Goal: Task Accomplishment & Management: Use online tool/utility

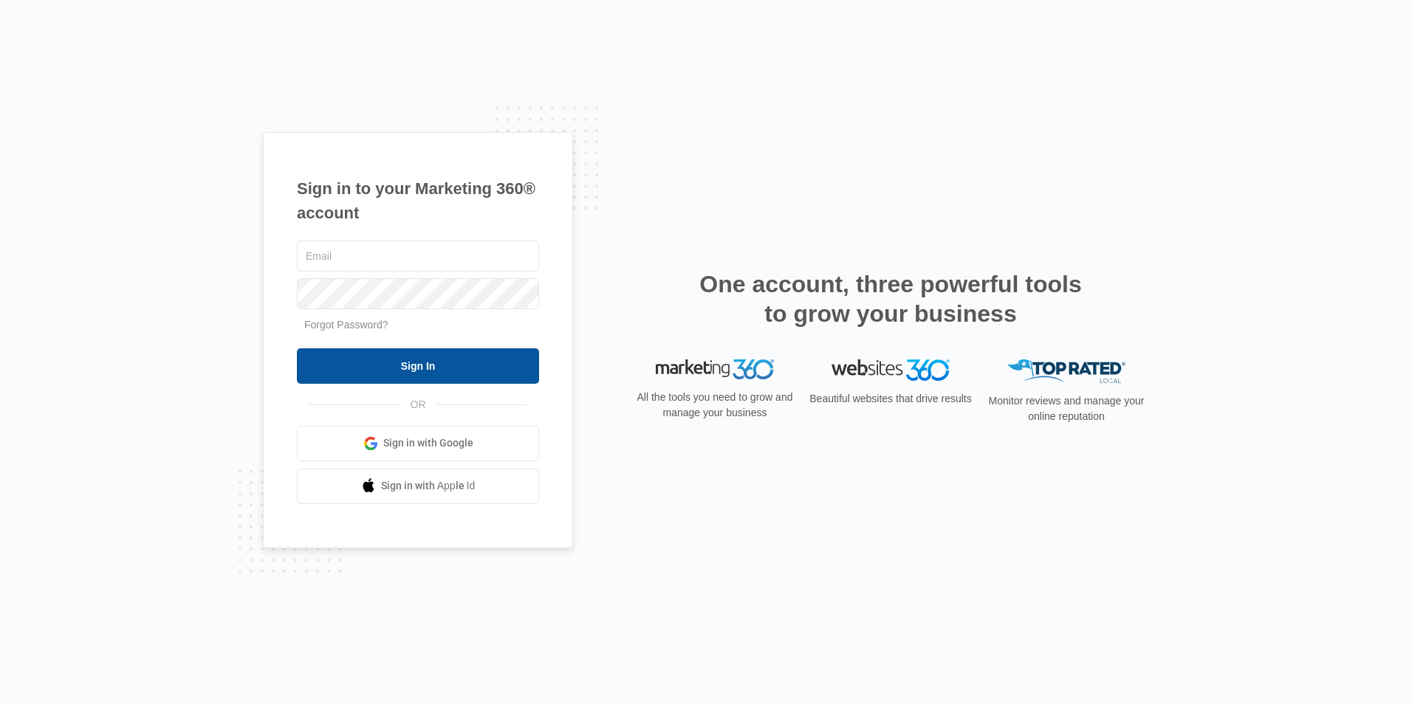
type input "[EMAIL_ADDRESS][DOMAIN_NAME]"
click at [404, 367] on input "Sign In" at bounding box center [418, 365] width 242 height 35
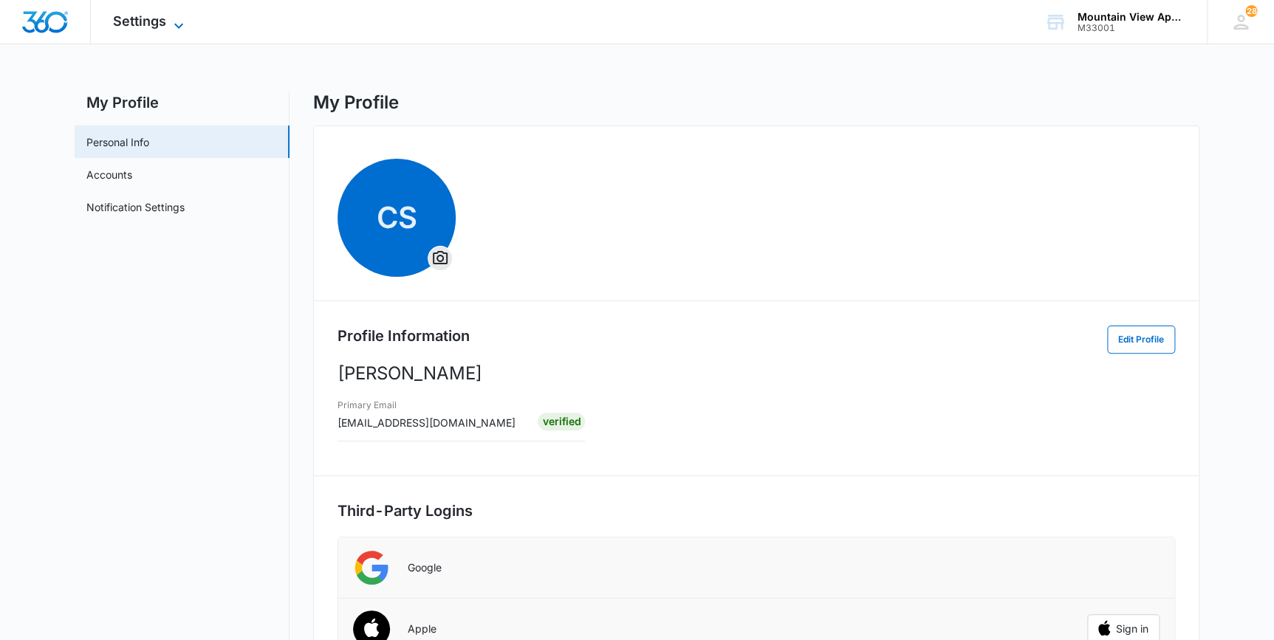
click at [137, 21] on span "Settings" at bounding box center [139, 21] width 53 height 16
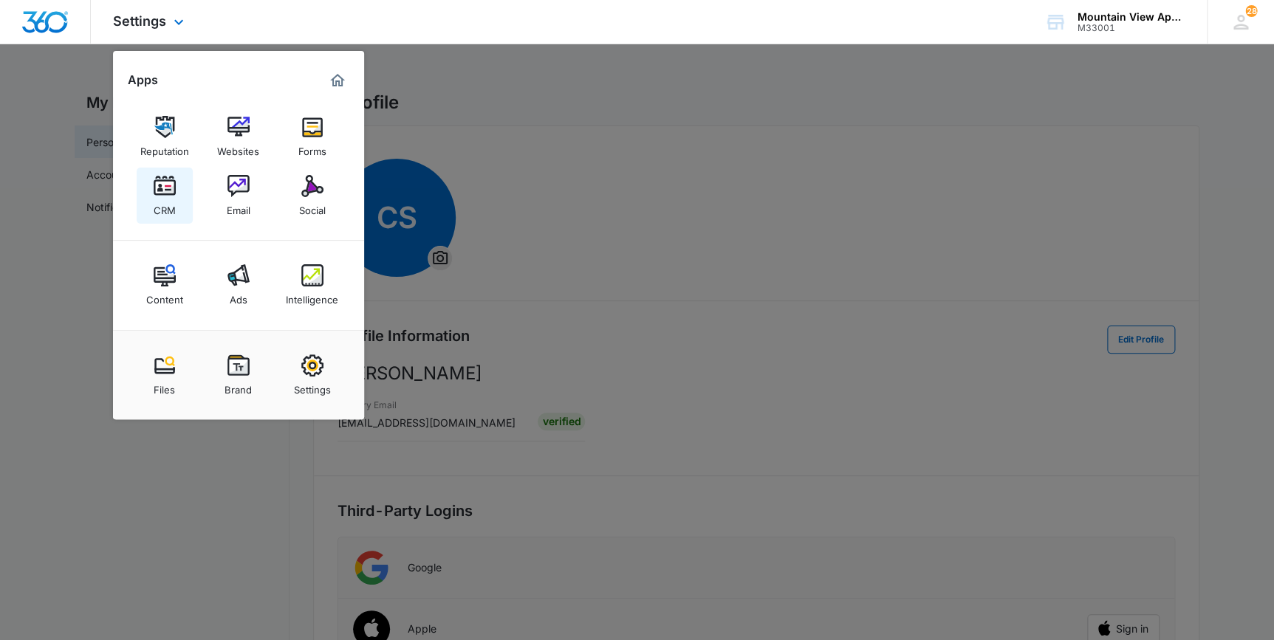
click at [162, 200] on div "CRM" at bounding box center [165, 206] width 22 height 19
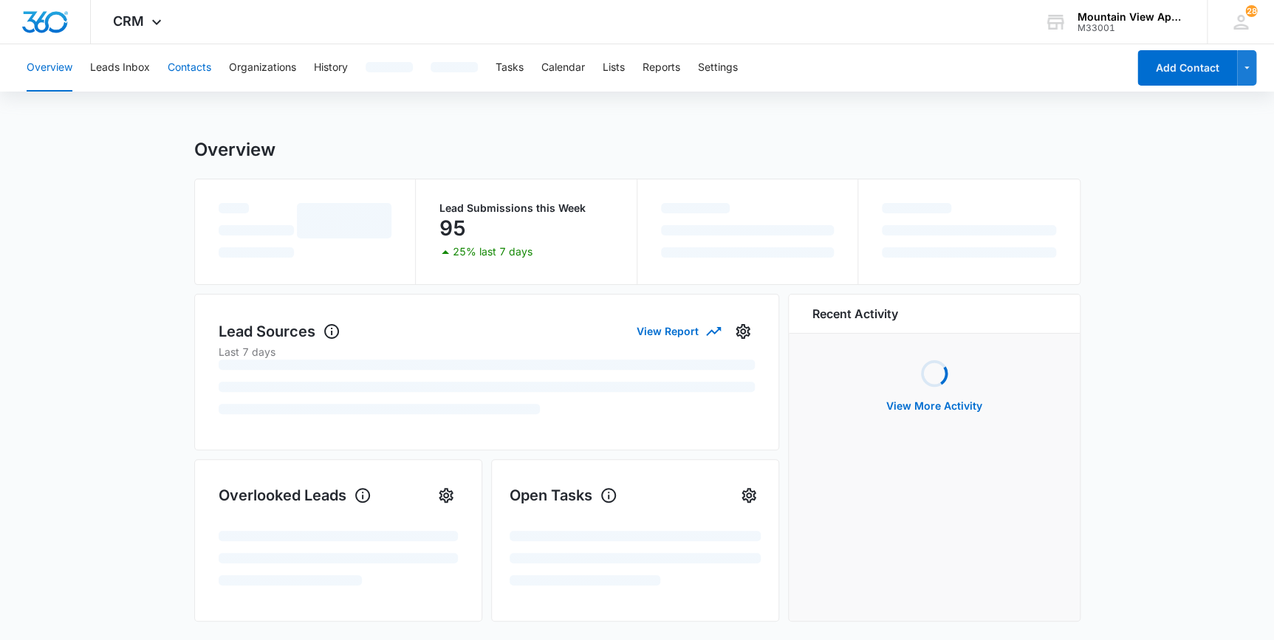
click at [187, 59] on button "Contacts" at bounding box center [190, 67] width 44 height 47
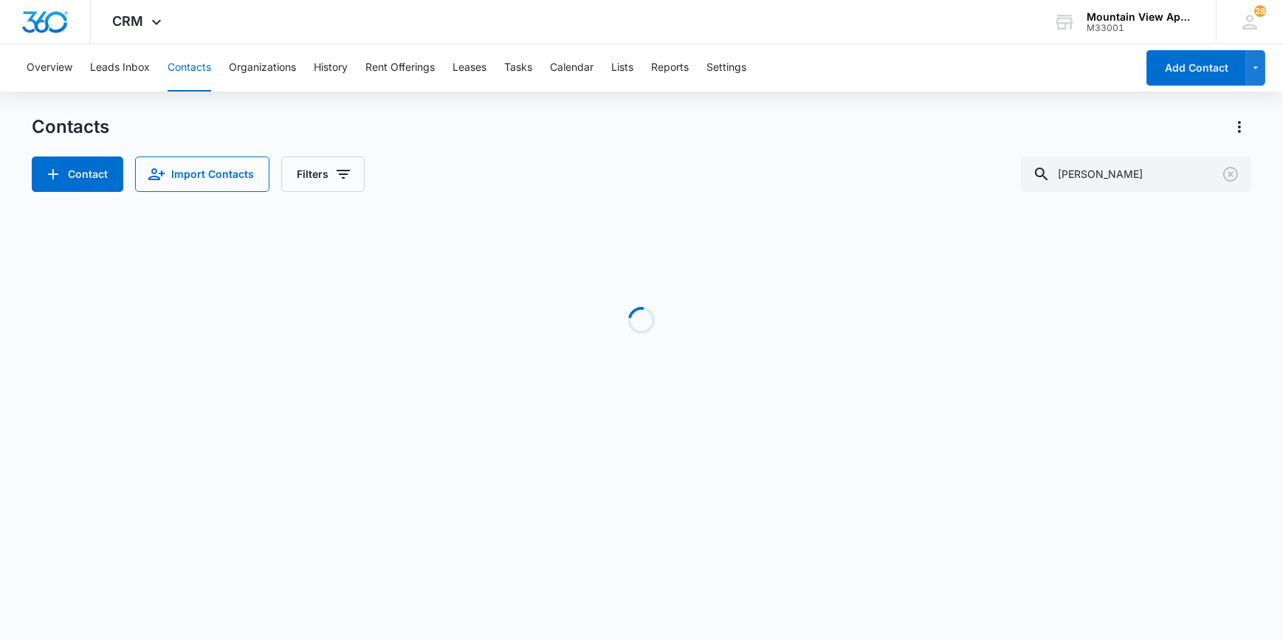
click at [187, 62] on button "Contacts" at bounding box center [190, 67] width 44 height 47
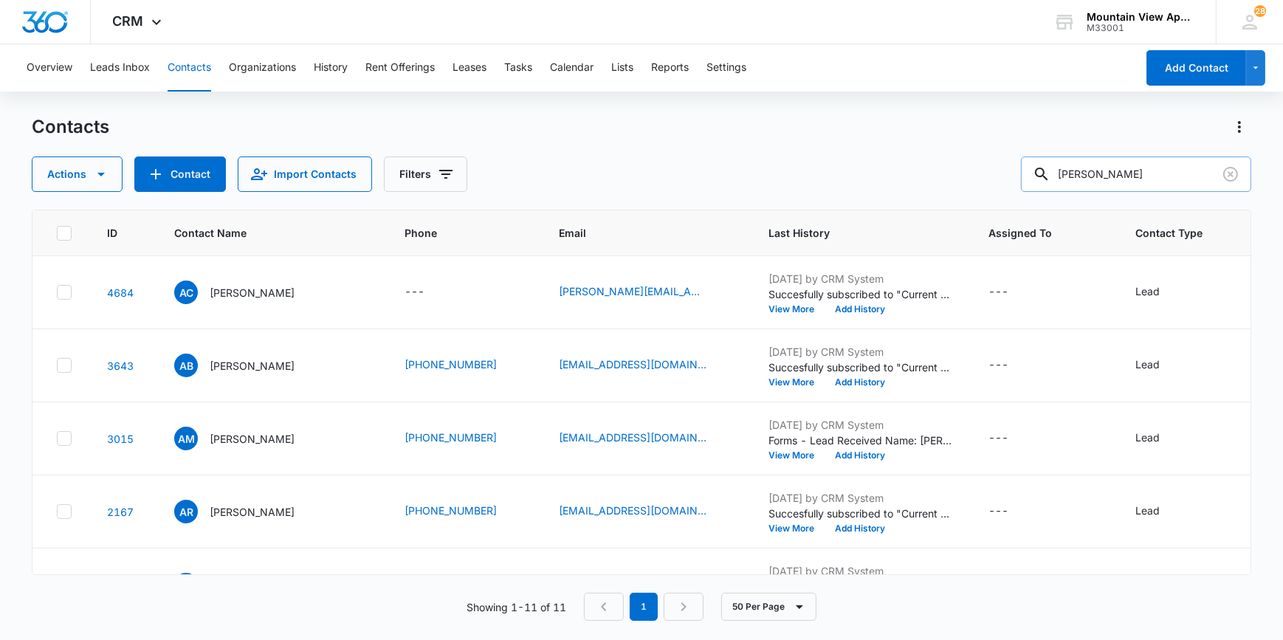
click at [1104, 165] on input "[PERSON_NAME]" at bounding box center [1136, 174] width 230 height 35
type input "a"
type input "[PERSON_NAME]"
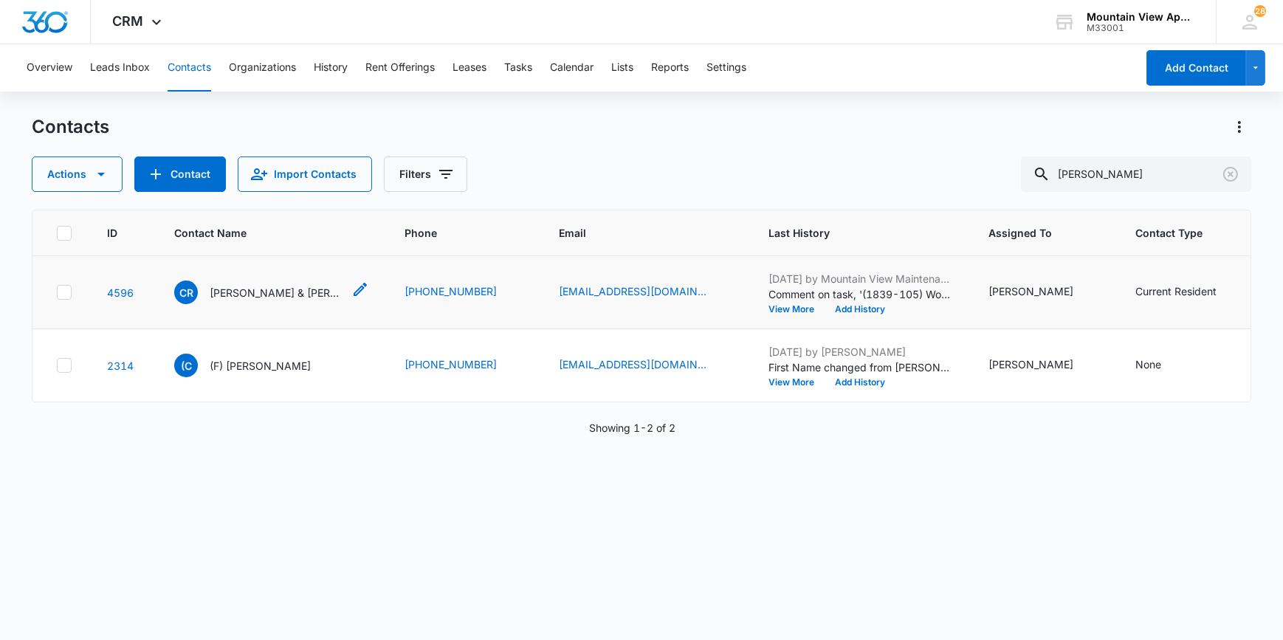
click at [251, 293] on p "[PERSON_NAME] & [PERSON_NAME]" at bounding box center [276, 293] width 133 height 16
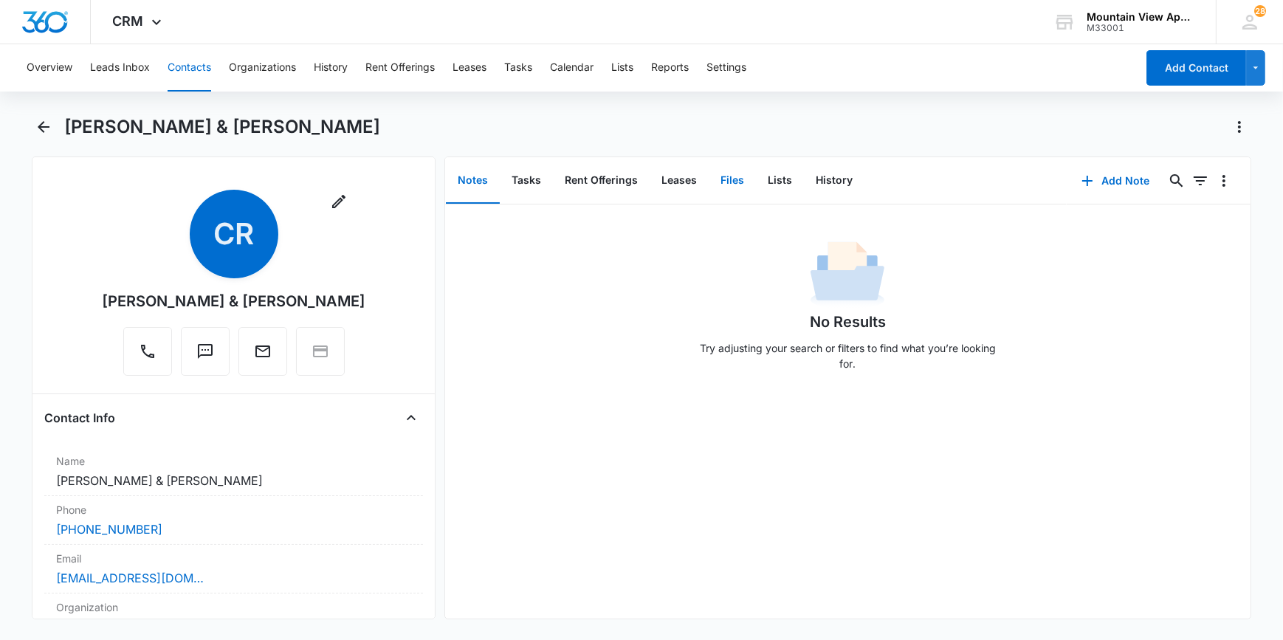
click at [718, 177] on button "Files" at bounding box center [732, 181] width 47 height 46
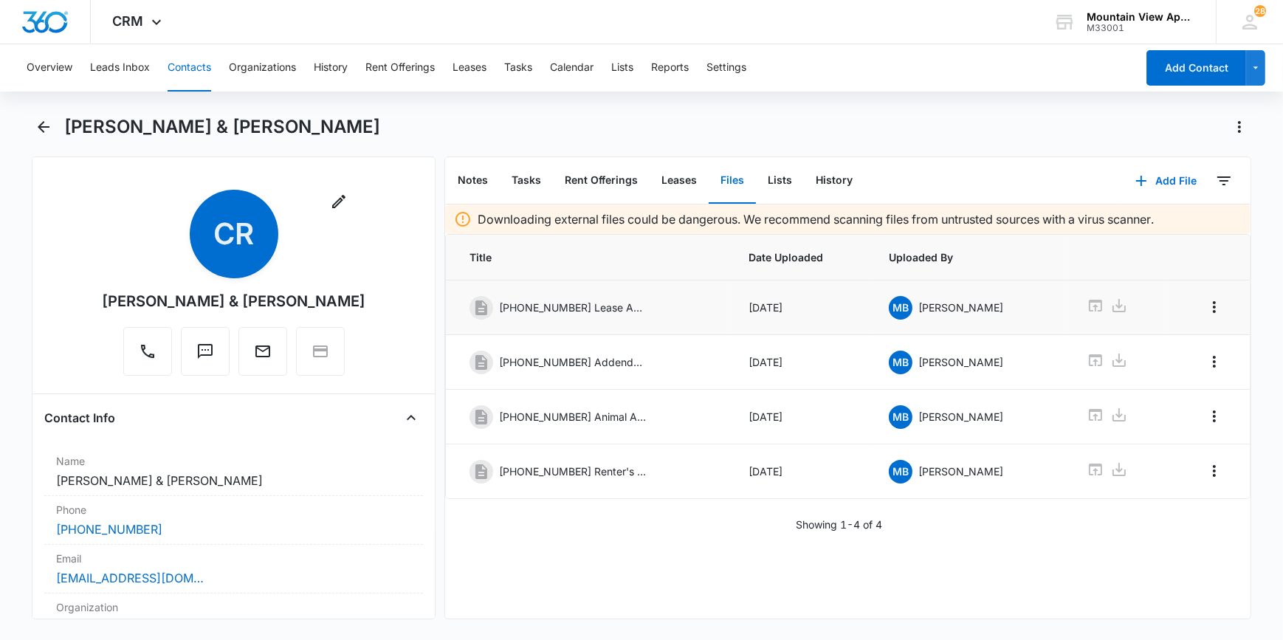
click at [605, 306] on p "[PHONE_NUMBER] Lease Agreement.pdf" at bounding box center [573, 308] width 148 height 16
click at [1087, 307] on icon at bounding box center [1096, 306] width 18 height 18
